Goal: Task Accomplishment & Management: Use online tool/utility

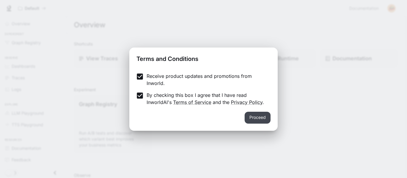
click at [255, 120] on button "Proceed" at bounding box center [258, 118] width 26 height 12
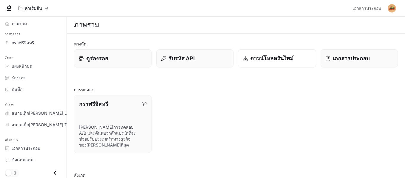
click at [289, 59] on font "ดาวน์โหลดรันไทม์" at bounding box center [271, 58] width 43 height 6
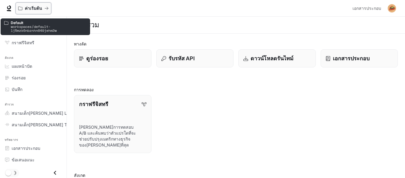
click at [35, 4] on button "ค่าเริ่มต้น" at bounding box center [33, 8] width 36 height 12
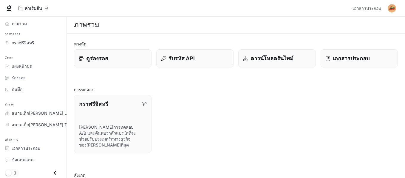
click at [167, 97] on div "กราฟรีจิสทรี [PERSON_NAME]การทดสอบ A/B และค้นพบว่าตัวแปรใดที่จะช่วยปรับปรุงเมตร…" at bounding box center [233, 122] width 328 height 63
click at [20, 20] on span "ภาพรวม" at bounding box center [19, 22] width 15 height 6
click at [94, 60] on font "ดูร่องรอย" at bounding box center [97, 58] width 22 height 6
